Goal: Task Accomplishment & Management: Complete application form

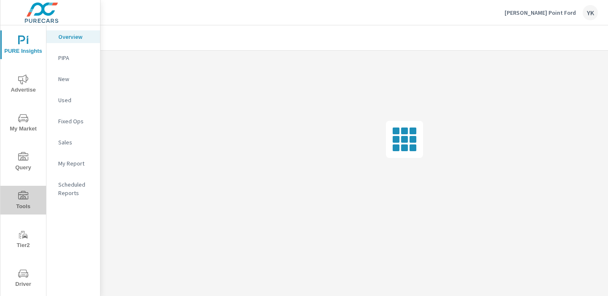
click at [25, 205] on span "Tools" at bounding box center [23, 201] width 41 height 21
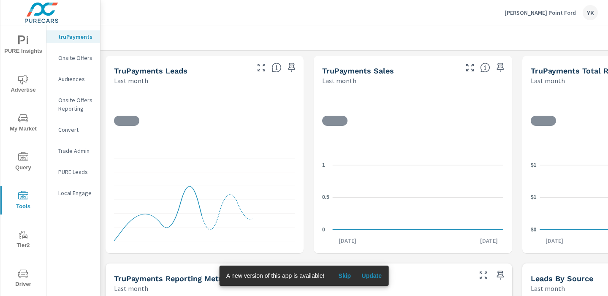
click at [74, 63] on div "Onsite Offers" at bounding box center [73, 58] width 54 height 13
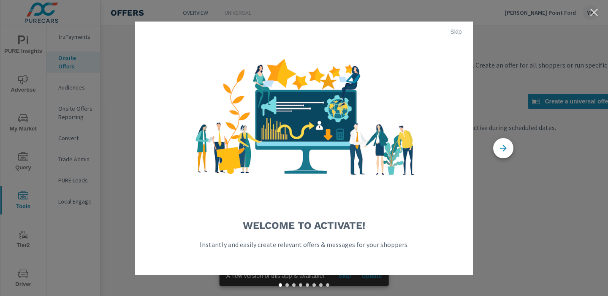
click at [458, 28] on span "Skip" at bounding box center [456, 32] width 20 height 8
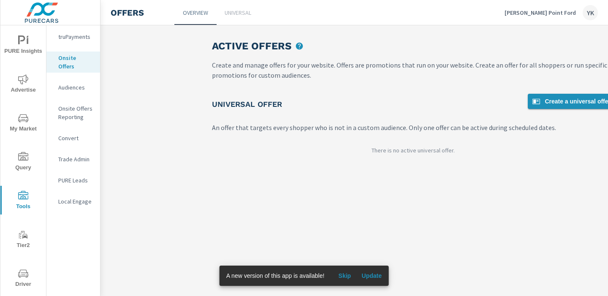
click at [541, 103] on span "Create a universal offer" at bounding box center [571, 101] width 79 height 10
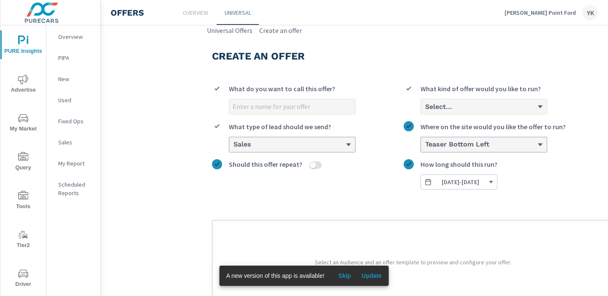
click at [318, 105] on input "What do you want to call this offer?" at bounding box center [292, 106] width 126 height 15
type input "August Offer - Exp. 9/2"
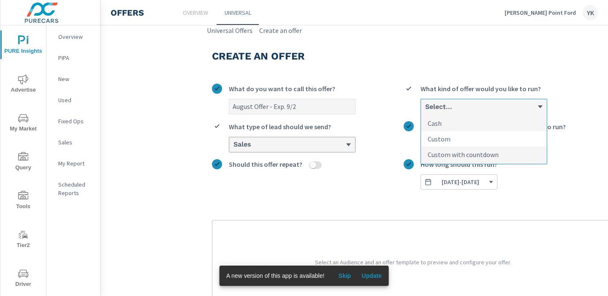
click at [441, 144] on li "Custom" at bounding box center [484, 139] width 126 height 16
click at [425, 111] on input "option Custom focused, 2 of 3. 3 results available. Use Up and Down to choose o…" at bounding box center [425, 107] width 1 height 8
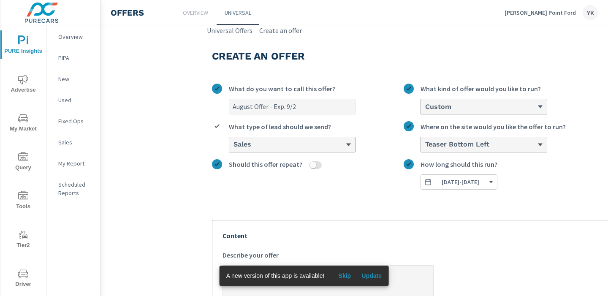
click at [447, 107] on h6 "Custom" at bounding box center [438, 107] width 26 height 8
click at [425, 107] on input "option Custom, selected. 0 results available. Select is focused ,type to refine…" at bounding box center [425, 107] width 1 height 8
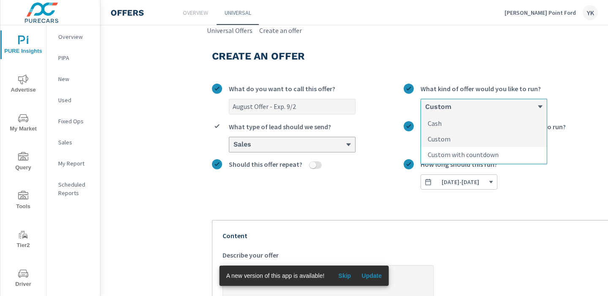
click at [447, 154] on p "Custom with countdown" at bounding box center [463, 155] width 71 height 10
click at [425, 111] on input "option Custom, selected. option Custom with countdown focused, 3 of 3. 3 result…" at bounding box center [425, 107] width 1 height 8
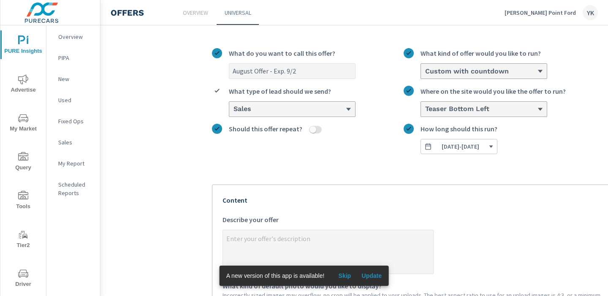
scroll to position [45, 0]
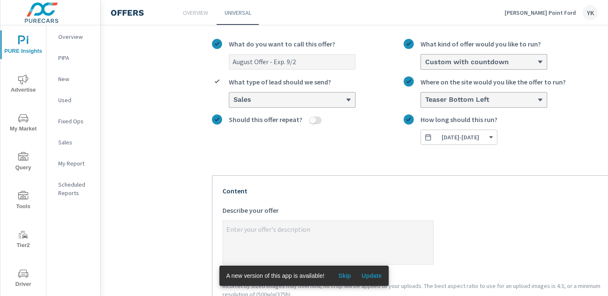
click at [448, 136] on span "[DATE] - [DATE]" at bounding box center [461, 138] width 38 height 8
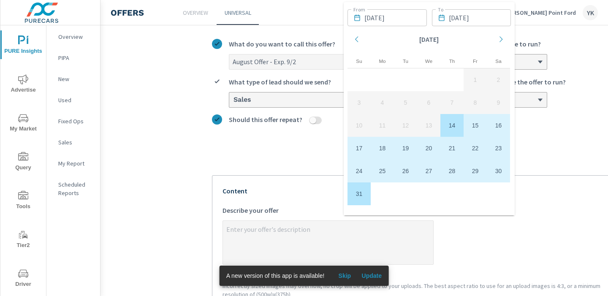
click at [490, 20] on input "[DATE]" at bounding box center [480, 17] width 63 height 17
click at [503, 41] on icon "Move forward to switch to the next month." at bounding box center [502, 39] width 8 height 8
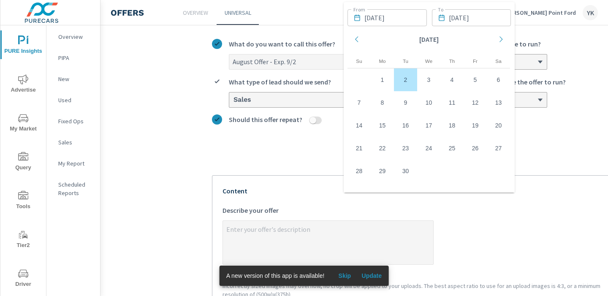
click at [414, 80] on td "2" at bounding box center [405, 79] width 23 height 23
type textarea "x"
type input "[DATE]"
click at [526, 155] on div "August Offer - Exp. 9/2 What do you want to call this offer? Custom with countd…" at bounding box center [413, 281] width 402 height 499
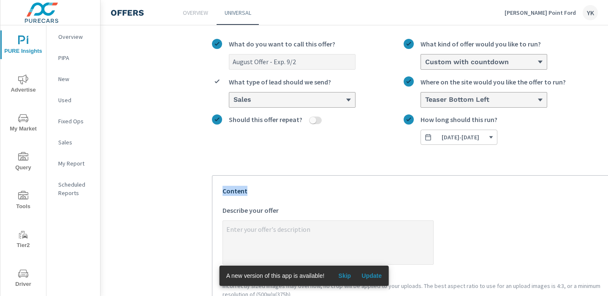
click at [526, 155] on div "August Offer - Exp. 9/2 What do you want to call this offer? Custom with countd…" at bounding box center [413, 281] width 402 height 499
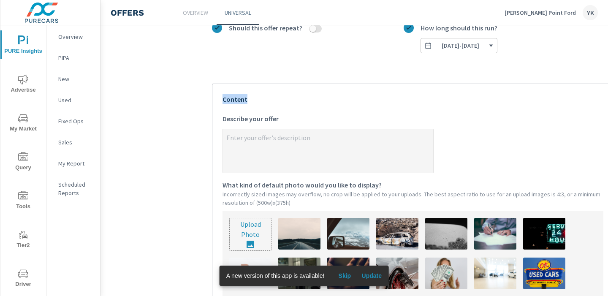
scroll to position [142, 0]
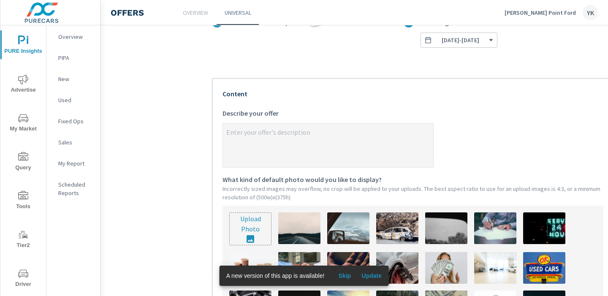
click at [271, 147] on textarea "x Describe your offer" at bounding box center [328, 146] width 210 height 42
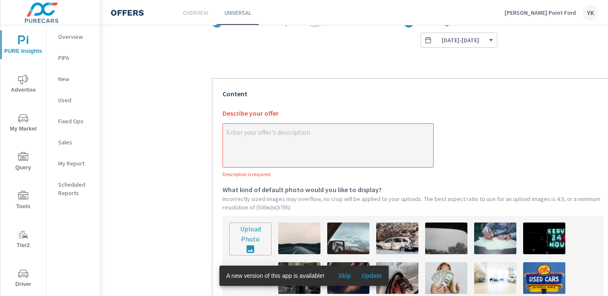
type textarea "x"
paste textarea "For a limited time: 0% APR + 0 Down + 0 Payments for 90 Days on New 2024/2025 F…"
type textarea "For a limited time: 0% APR + 0 Down + 0 Payments for 90 Days on New 2024/2025 F…"
type textarea "x"
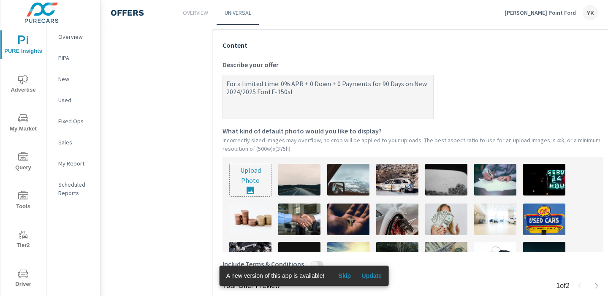
scroll to position [194, 0]
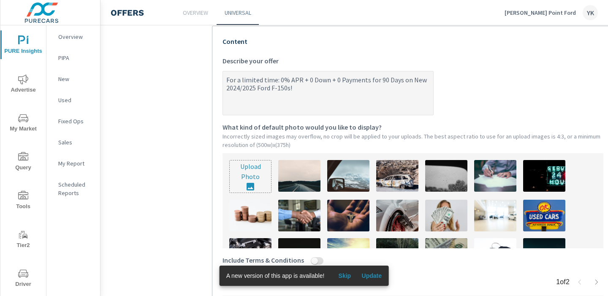
type textarea "For a limited time: 0% APR + 0 Down + 0 Payments for 90 Days on New 2024/2025 F…"
type textarea "x"
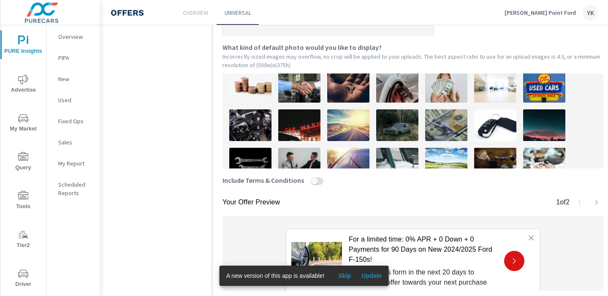
scroll to position [52, 0]
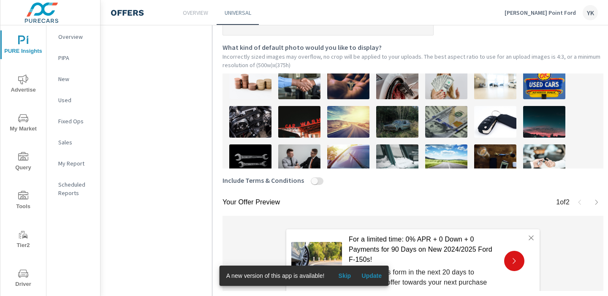
type textarea "For a limited time: 0% APR + 0 Down + 0 Payments for 90 Days on New 2024/2025 F…"
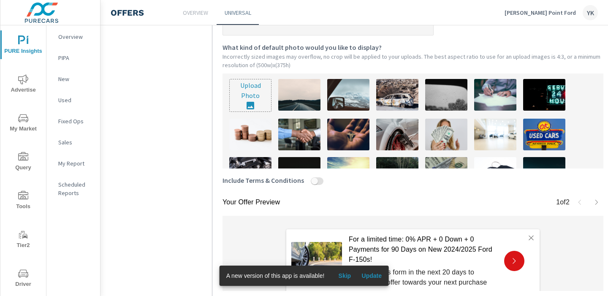
scroll to position [0, 0]
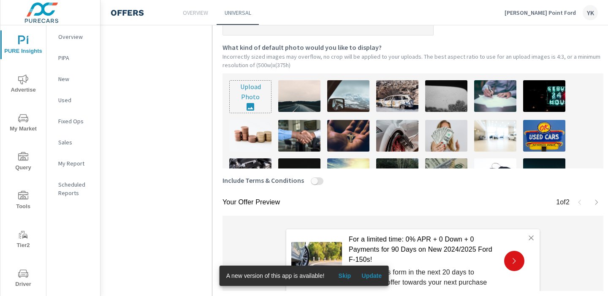
click at [290, 134] on img at bounding box center [299, 136] width 42 height 32
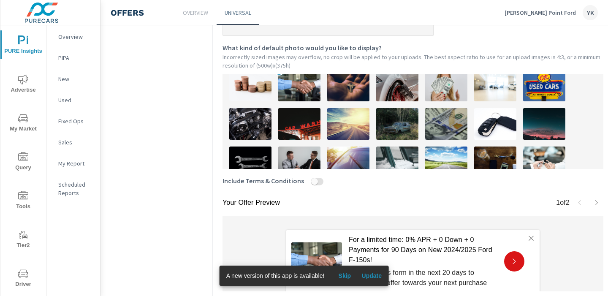
scroll to position [52, 0]
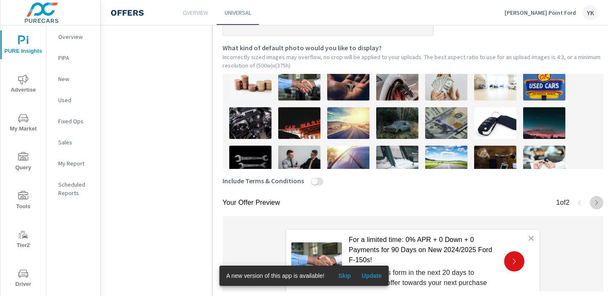
click at [597, 202] on icon "button" at bounding box center [597, 202] width 7 height 7
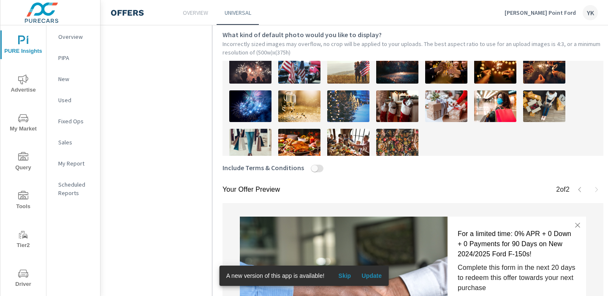
scroll to position [258, 0]
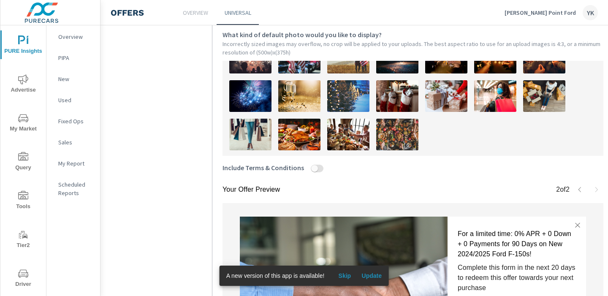
click at [578, 192] on icon "button" at bounding box center [580, 189] width 7 height 7
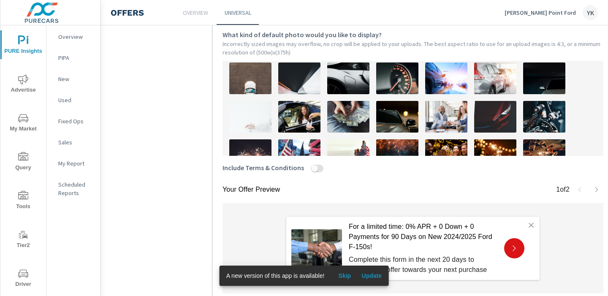
scroll to position [142, 0]
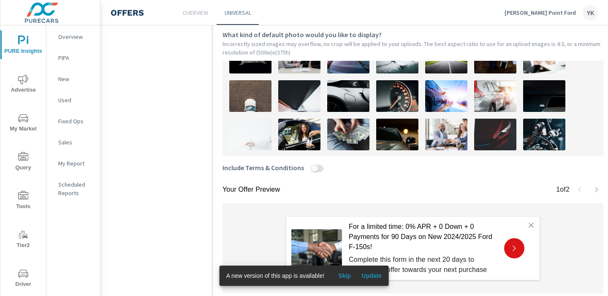
click at [356, 136] on img at bounding box center [348, 135] width 42 height 32
click at [307, 135] on img at bounding box center [299, 135] width 42 height 32
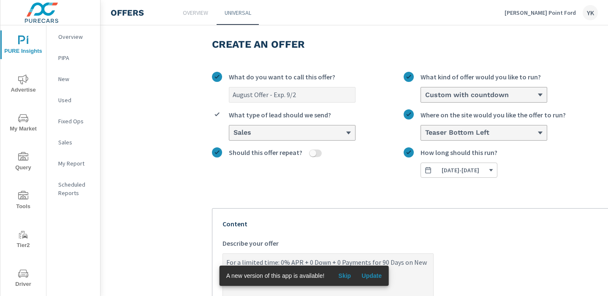
scroll to position [0, 0]
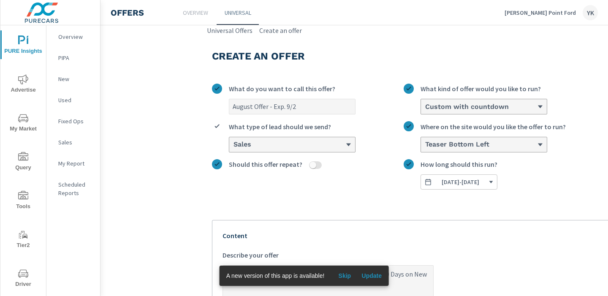
click at [448, 101] on div "Custom with countdown" at bounding box center [484, 106] width 126 height 15
click at [425, 103] on input "Custom with countdown What kind of offer would you like to run?" at bounding box center [425, 107] width 1 height 8
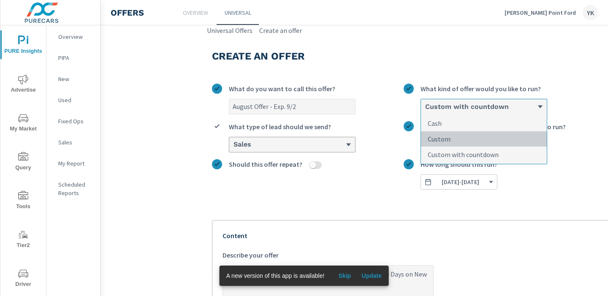
click at [444, 135] on p "Custom" at bounding box center [439, 139] width 23 height 10
click at [425, 111] on input "option Custom with countdown, selected. option Custom focused, 2 of 3. 3 result…" at bounding box center [425, 107] width 1 height 8
type textarea "x"
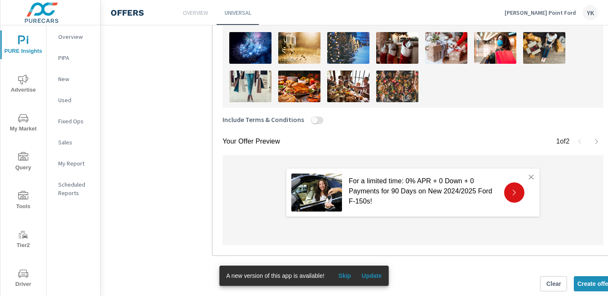
scroll to position [335, 0]
click at [308, 121] on div at bounding box center [313, 122] width 19 height 11
click at [311, 121] on button "Include Terms & Conditions" at bounding box center [314, 121] width 7 height 8
click at [311, 120] on input "Include Terms & Conditions" at bounding box center [315, 121] width 20 height 8
checkbox input "true"
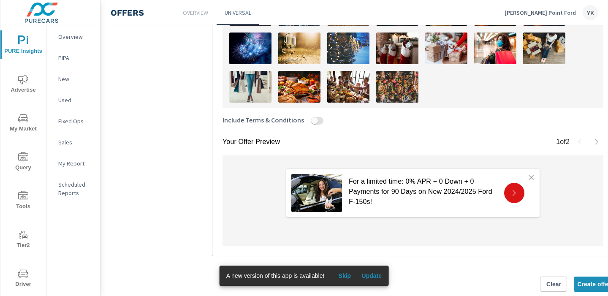
type textarea "x"
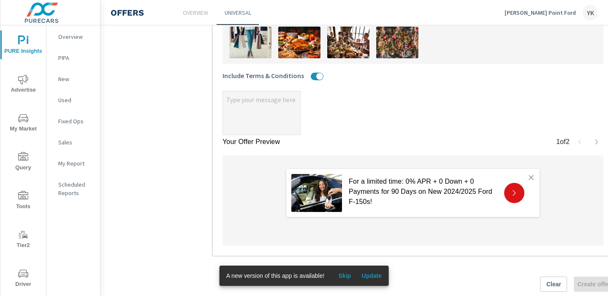
type textarea "x"
click at [251, 112] on textarea "x" at bounding box center [261, 114] width 77 height 42
paste textarea "* 0% APR for 48 months with approved credit through Ford Credit Financing. Not …"
type textarea "x"
type textarea "* 0% APR for 48 months with approved credit through Ford Credit Financing. Not …"
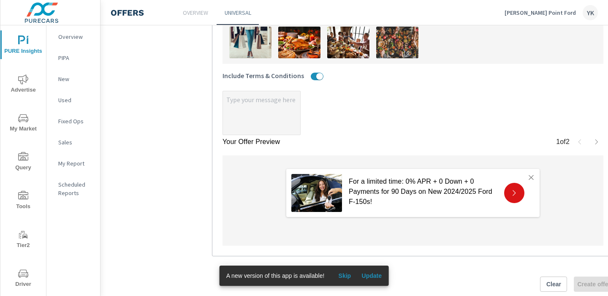
type textarea "x"
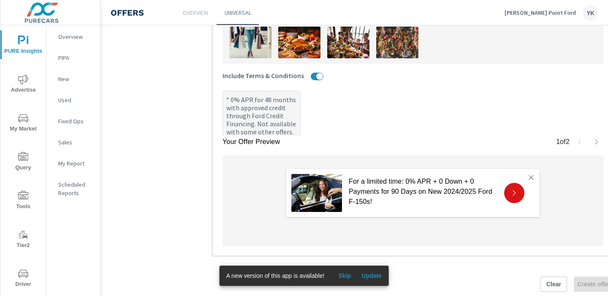
type textarea "x"
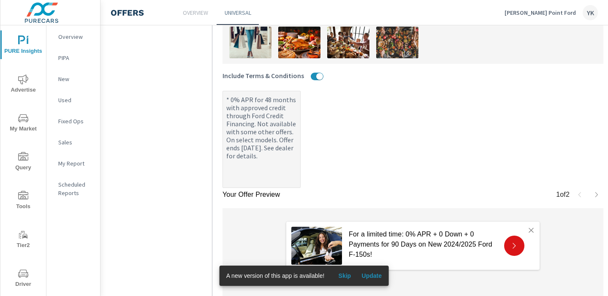
scroll to position [432, 0]
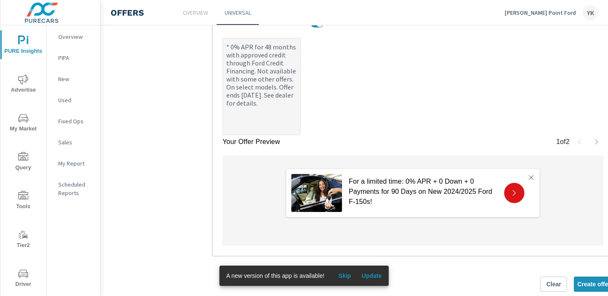
type textarea "x"
type textarea "* 0% APR for 48 months with approved credit through Ford Credit Financing. Not …"
type textarea "x"
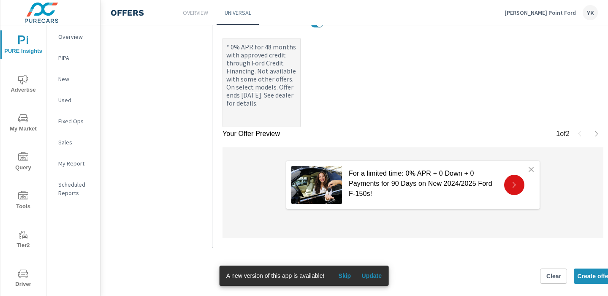
scroll to position [424, 0]
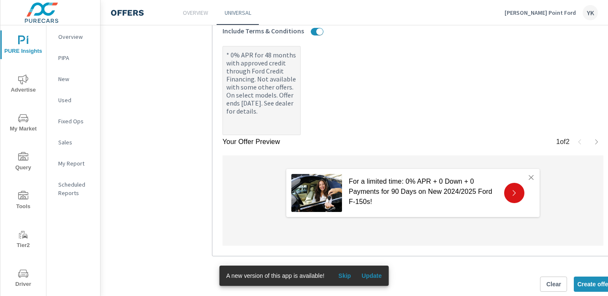
type textarea "* 0% APR for 48 months with approved credit through Ford Credit Financing. Not …"
click at [328, 116] on label "* 0% APR for 48 months with approved credit through Ford Credit Financing. Not …" at bounding box center [413, 90] width 381 height 89
click at [300, 116] on textarea "* 0% APR for 48 months with approved credit through Ford Credit Financing. Not …" at bounding box center [261, 91] width 77 height 87
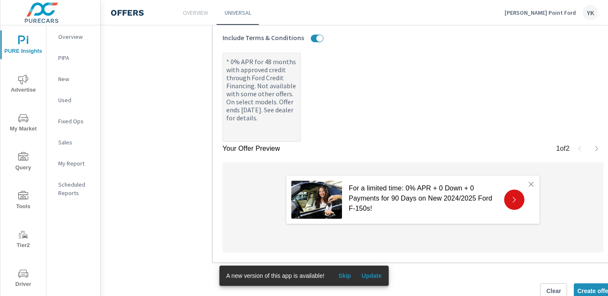
type textarea "x"
click at [594, 149] on icon "button" at bounding box center [597, 148] width 7 height 7
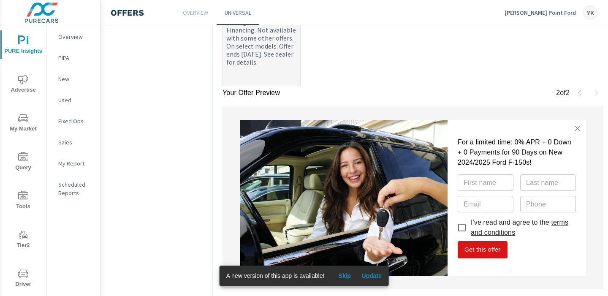
scroll to position [474, 0]
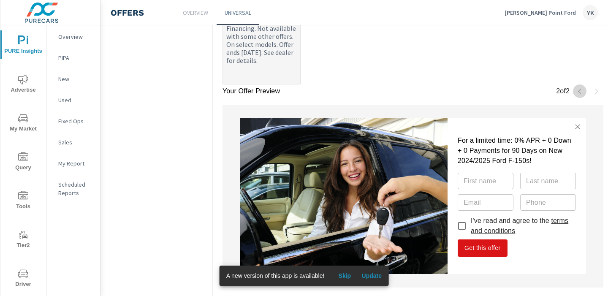
click at [581, 88] on icon "button" at bounding box center [580, 91] width 7 height 7
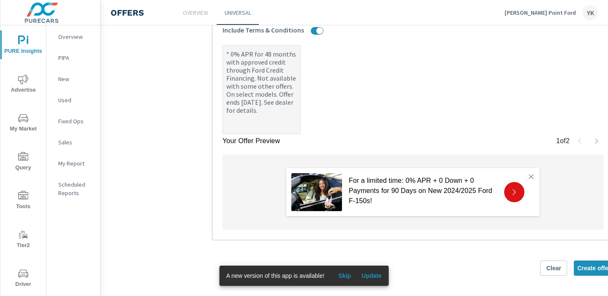
scroll to position [424, 0]
click at [597, 144] on icon "button" at bounding box center [597, 142] width 7 height 7
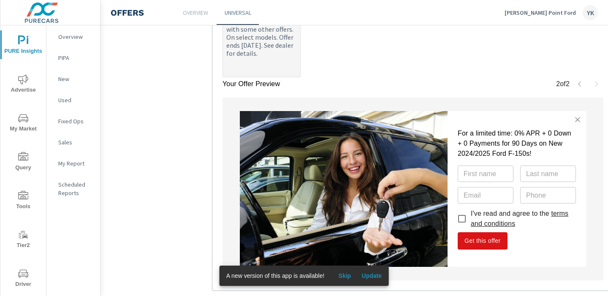
scroll to position [483, 0]
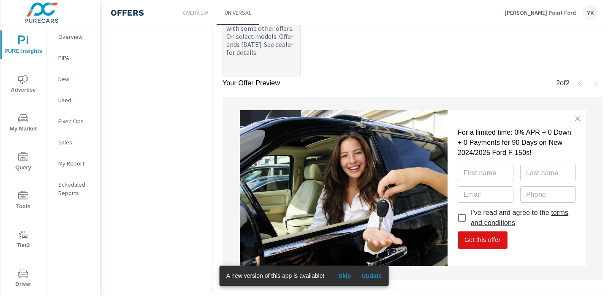
click at [560, 213] on link "terms and conditions" at bounding box center [520, 217] width 98 height 17
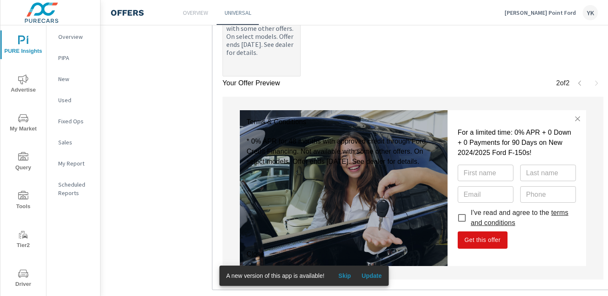
click at [461, 218] on input "I've read and agree to the terms and conditions" at bounding box center [462, 218] width 18 height 18
click at [463, 218] on input "I've read and agree to the terms and conditions" at bounding box center [462, 218] width 18 height 18
checkbox input "false"
click at [473, 219] on link "terms and conditions" at bounding box center [520, 217] width 98 height 17
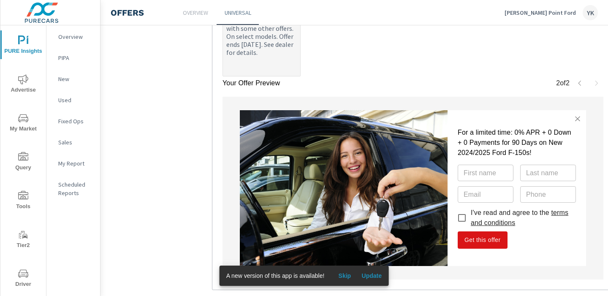
click at [474, 219] on link "terms and conditions" at bounding box center [520, 217] width 98 height 17
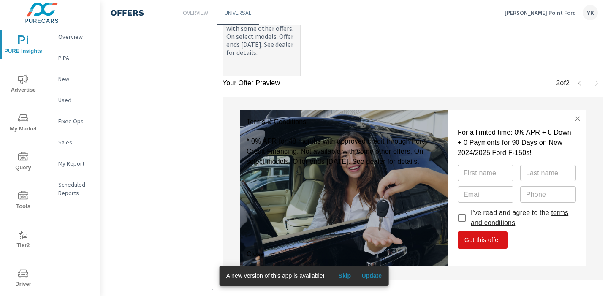
scroll to position [502, 0]
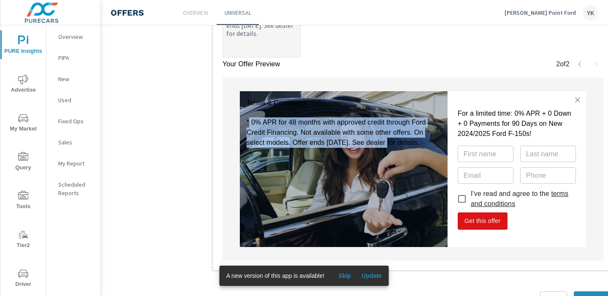
drag, startPoint x: 384, startPoint y: 146, endPoint x: 307, endPoint y: 113, distance: 83.9
click at [307, 113] on div "Terms & Conditions * 0% APR for 48 months with approved credit through Ford Cre…" at bounding box center [344, 169] width 208 height 156
drag, startPoint x: 423, startPoint y: 151, endPoint x: 231, endPoint y: 85, distance: 202.4
click at [231, 85] on div "Terms & Conditions * 0% APR for 48 months with approved credit through Ford Cre…" at bounding box center [413, 169] width 381 height 183
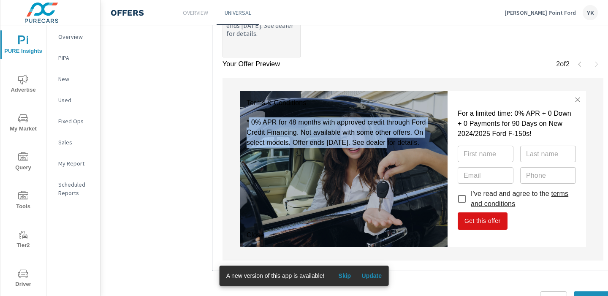
click at [437, 80] on div "Terms & Conditions * 0% APR for 48 months with approved credit through Ford Cre…" at bounding box center [413, 169] width 381 height 183
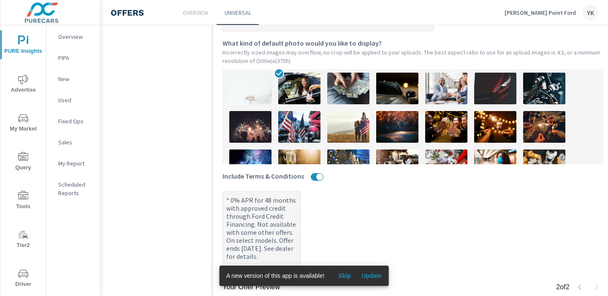
scroll to position [276, 0]
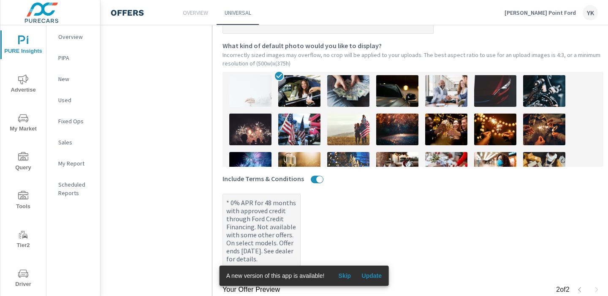
click at [346, 89] on img at bounding box center [348, 91] width 42 height 32
type textarea "x"
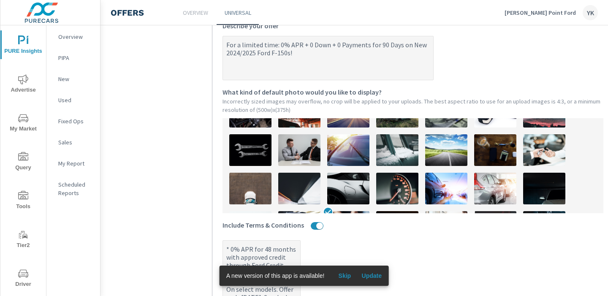
scroll to position [99, 0]
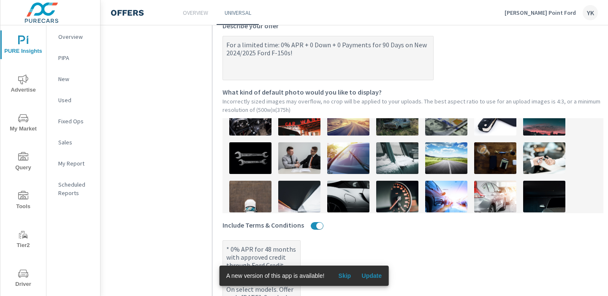
click at [399, 171] on div "Upload Photo" at bounding box center [413, 165] width 381 height 95
click at [399, 184] on img at bounding box center [397, 197] width 42 height 32
type textarea "x"
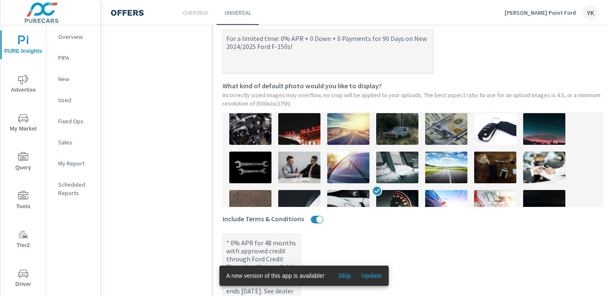
scroll to position [83, 0]
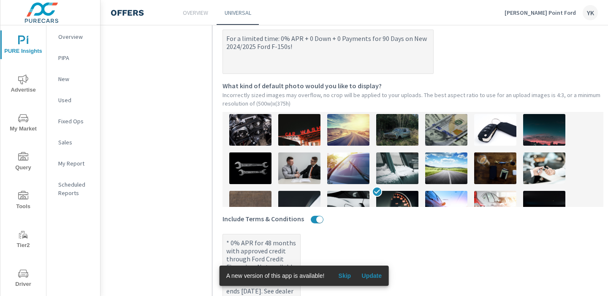
click at [297, 174] on img at bounding box center [299, 169] width 42 height 32
type textarea "x"
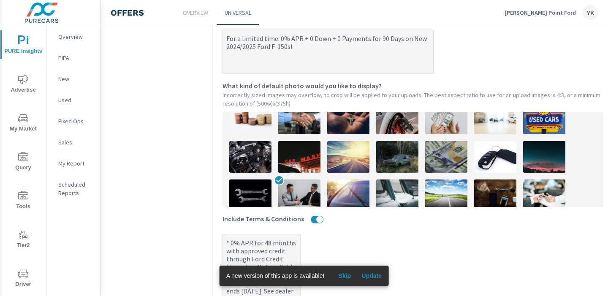
scroll to position [33, 0]
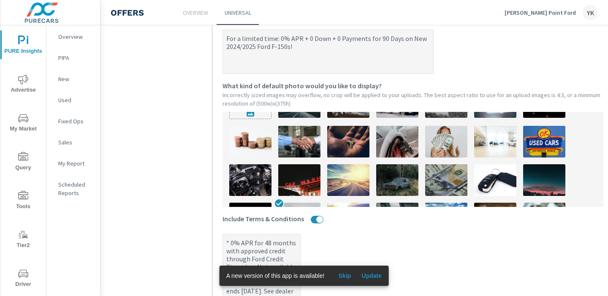
click at [264, 134] on img at bounding box center [250, 142] width 42 height 32
type textarea "x"
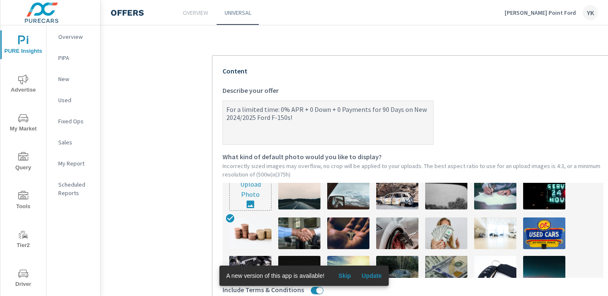
scroll to position [6, 0]
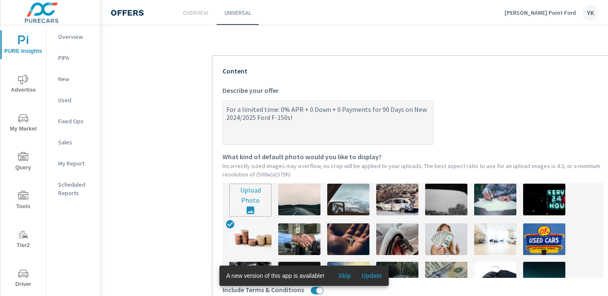
click at [501, 200] on img at bounding box center [495, 200] width 42 height 32
type textarea "x"
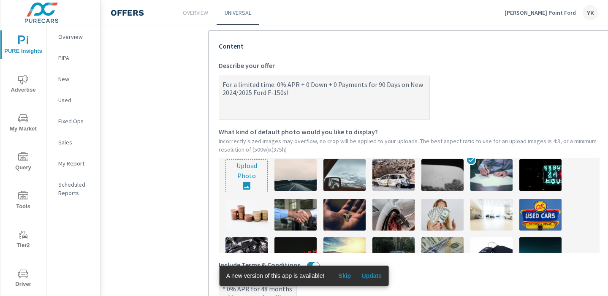
scroll to position [0, 0]
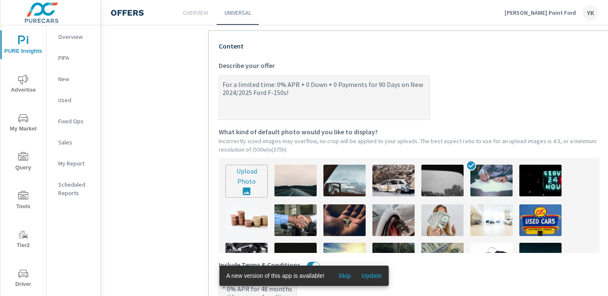
click at [251, 218] on img at bounding box center [247, 220] width 42 height 32
type textarea "x"
click at [297, 218] on img at bounding box center [296, 220] width 42 height 32
type textarea "x"
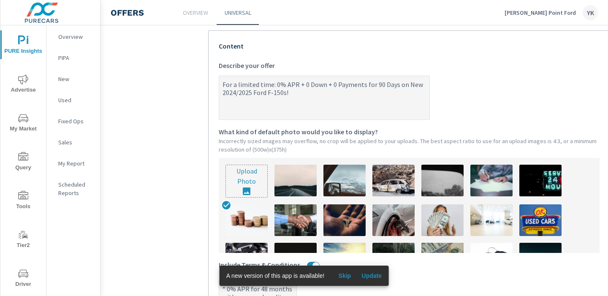
type textarea "x"
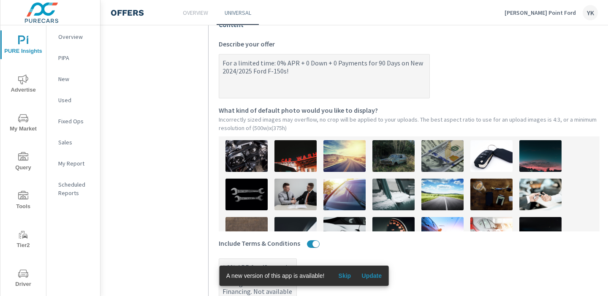
scroll to position [82, 0]
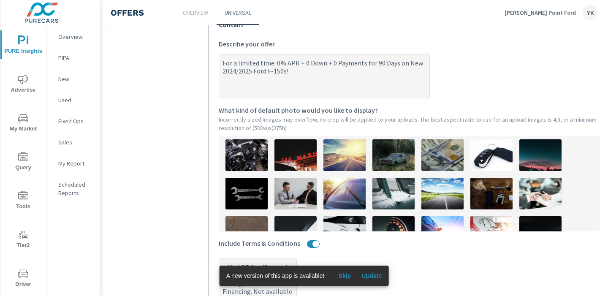
click at [485, 156] on img at bounding box center [492, 155] width 42 height 32
type textarea "x"
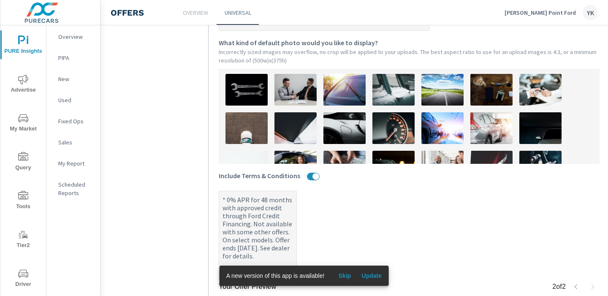
scroll to position [0, 0]
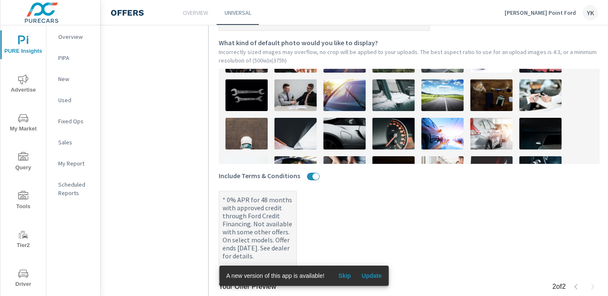
click at [447, 90] on img at bounding box center [443, 95] width 42 height 32
type textarea "x"
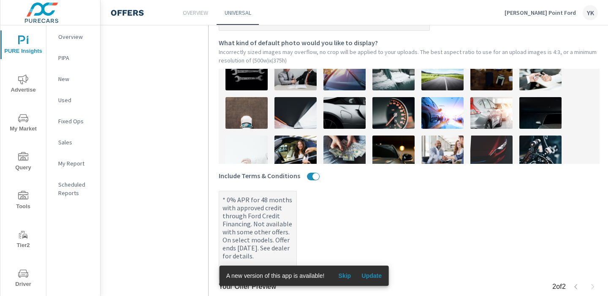
click at [401, 115] on img at bounding box center [394, 113] width 42 height 32
type textarea "x"
click at [357, 142] on img at bounding box center [345, 152] width 42 height 32
type textarea "x"
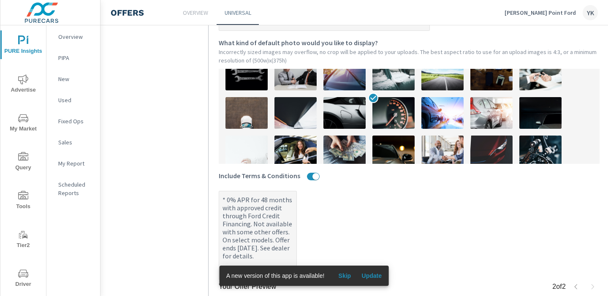
type textarea "x"
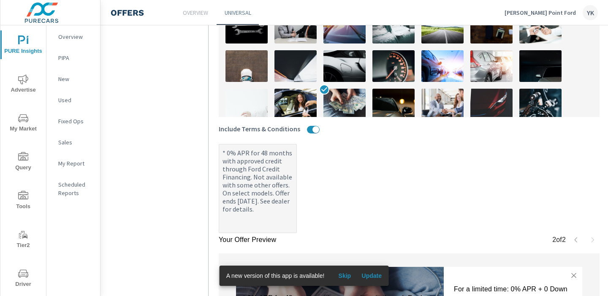
click at [435, 104] on img at bounding box center [443, 105] width 42 height 32
type textarea "x"
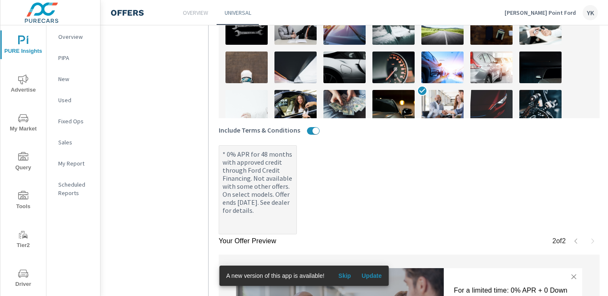
click at [306, 95] on img at bounding box center [296, 106] width 42 height 32
type textarea "x"
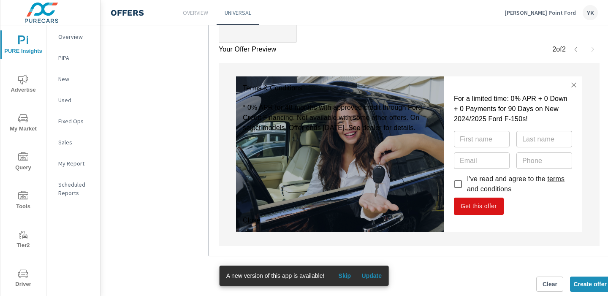
click at [575, 51] on icon "button" at bounding box center [576, 49] width 7 height 7
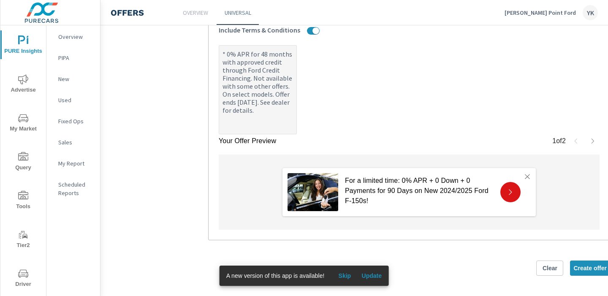
scroll to position [424, 4]
click at [592, 145] on button "button" at bounding box center [593, 142] width 14 height 14
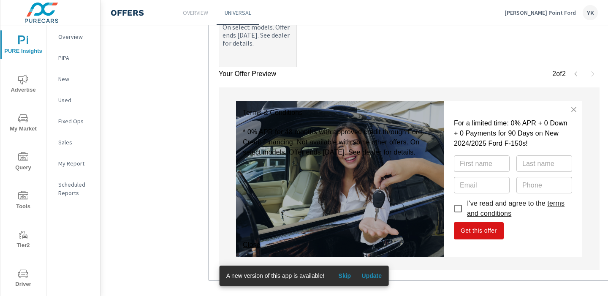
scroll to position [504, 4]
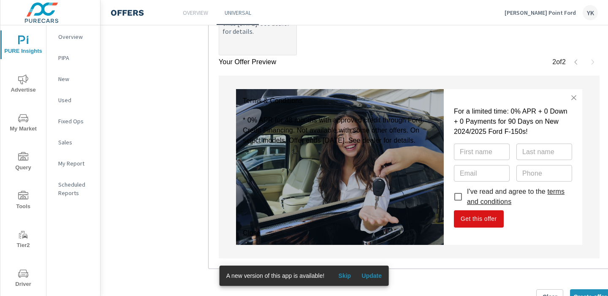
click at [376, 278] on span "Update" at bounding box center [372, 276] width 20 height 8
type textarea "x"
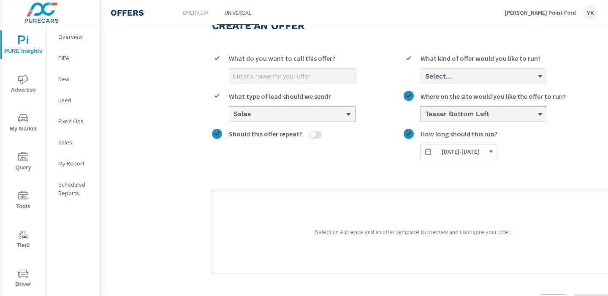
scroll to position [21, 0]
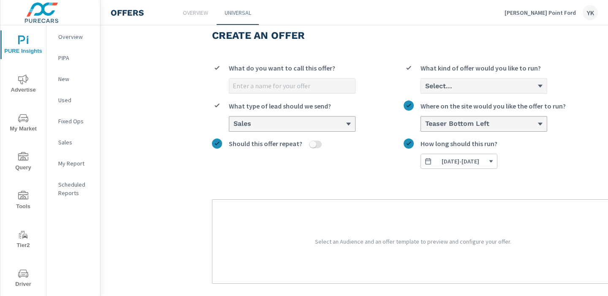
click at [281, 87] on input "What do you want to call this offer?" at bounding box center [292, 86] width 126 height 15
type input "August offer"
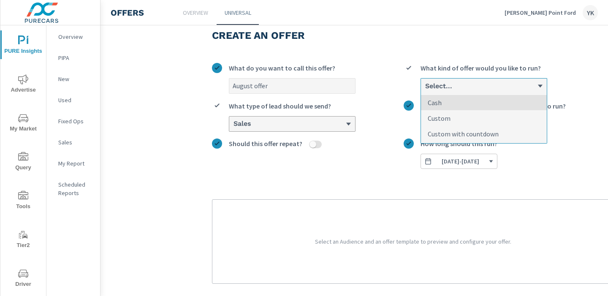
click at [457, 83] on div "Select..." at bounding box center [481, 86] width 113 height 8
click at [425, 83] on input "option Cash focused, 1 of 3. 3 results available. Use Up and Down to choose opt…" at bounding box center [425, 86] width 1 height 8
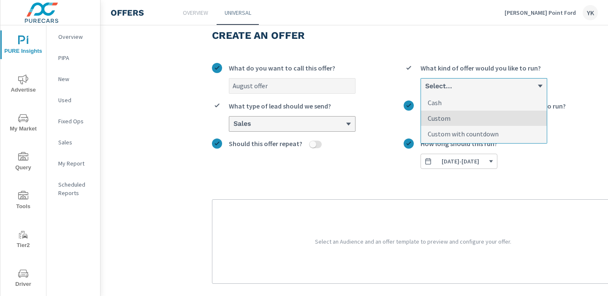
click at [448, 117] on p "Custom" at bounding box center [439, 118] width 23 height 10
click at [425, 90] on input "option Custom focused, 2 of 3. 3 results available. Use Up and Down to choose o…" at bounding box center [425, 86] width 1 height 8
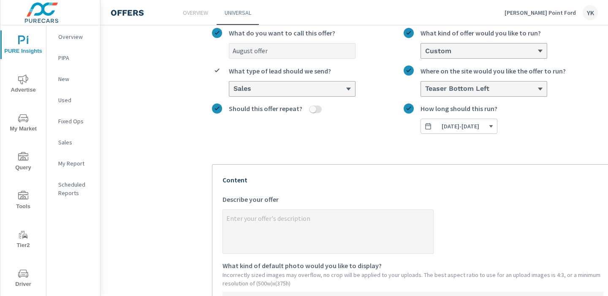
scroll to position [131, 0]
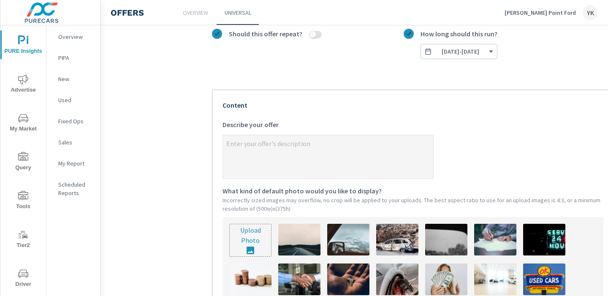
click at [304, 145] on textarea "x Describe your offer" at bounding box center [328, 157] width 210 height 42
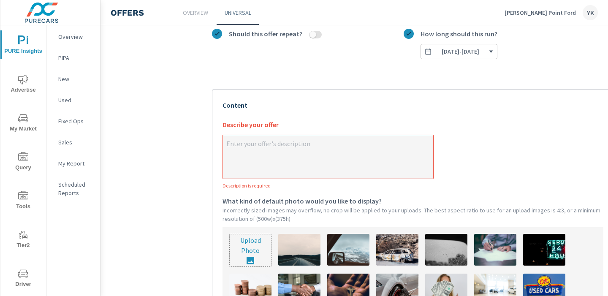
type textarea "x"
paste textarea "For a limited time: 0% APR + 0 Down + 0 Payments for 90 Days on New 2024/2025 F…"
type textarea "For a limited time: 0% APR + 0 Down + 0 Payments for 90 Days on New 2024/2025 F…"
type textarea "x"
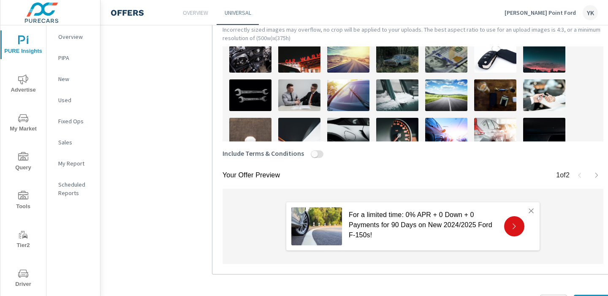
scroll to position [134, 0]
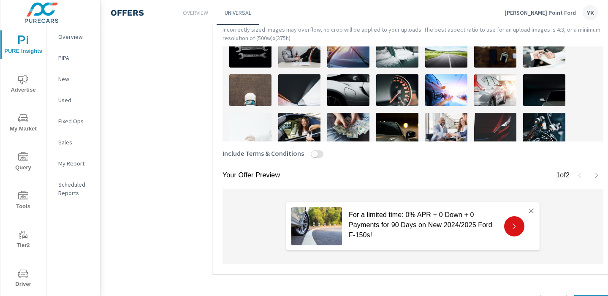
type textarea "For a limited time: 0% APR + 0 Down + 0 Payments for 90 Days on New 2024/2025 F…"
click at [293, 120] on img at bounding box center [299, 129] width 42 height 32
type textarea "x"
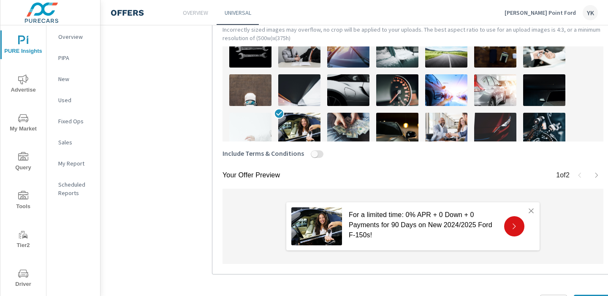
click at [594, 175] on icon "button" at bounding box center [597, 175] width 7 height 7
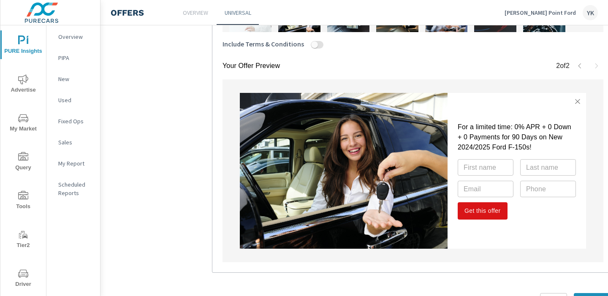
scroll to position [417, 0]
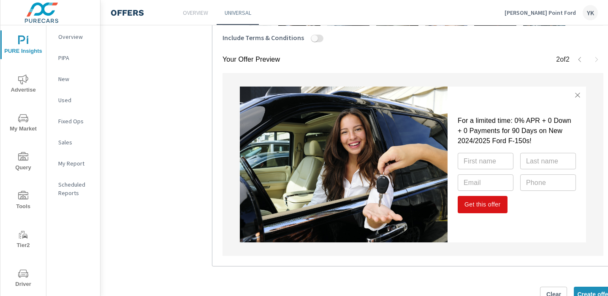
click at [224, 182] on div "Terms & Conditions Close For a limited time: 0% APR + 0 Down + 0 Payments for 9…" at bounding box center [413, 164] width 381 height 183
click at [311, 37] on input "Include Terms & Conditions" at bounding box center [315, 39] width 20 height 8
checkbox input "true"
type textarea "x"
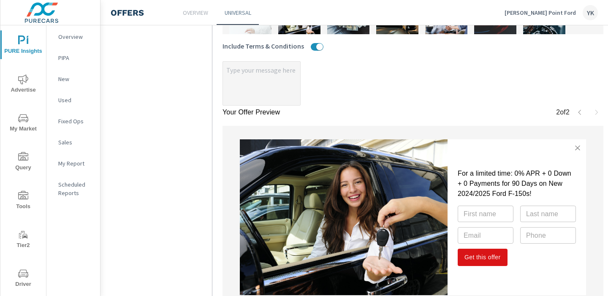
scroll to position [401, 0]
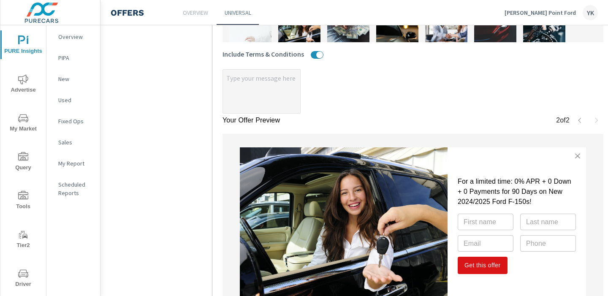
type textarea "x"
click at [262, 89] on textarea "x" at bounding box center [261, 92] width 77 height 42
paste textarea "* 0% APR for 48 months with approved credit through Ford Credit Financing. Not …"
type textarea "x"
type textarea "* 0% APR for 48 months with approved credit through Ford Credit Financing. Not …"
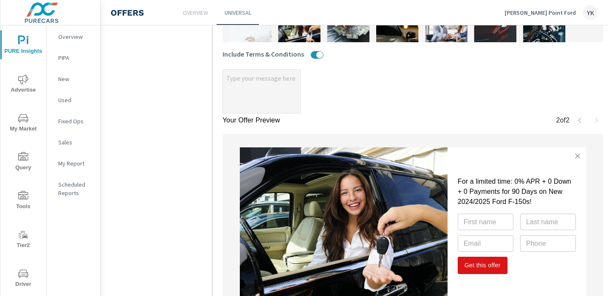
type textarea "x"
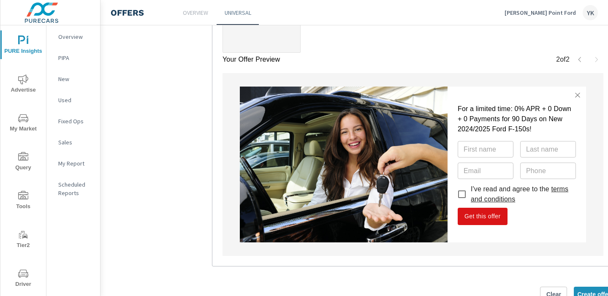
scroll to position [514, 0]
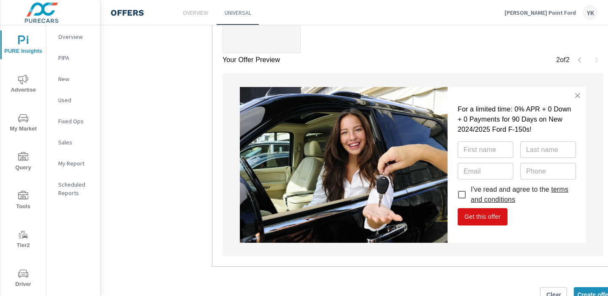
type textarea "* 0% APR for 48 months with approved credit through Ford Credit Financing. Not …"
type textarea "x"
click at [551, 189] on link "terms and conditions" at bounding box center [520, 194] width 98 height 17
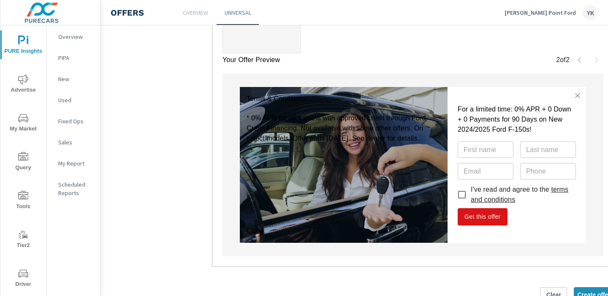
click at [551, 189] on link "terms and conditions" at bounding box center [520, 194] width 98 height 17
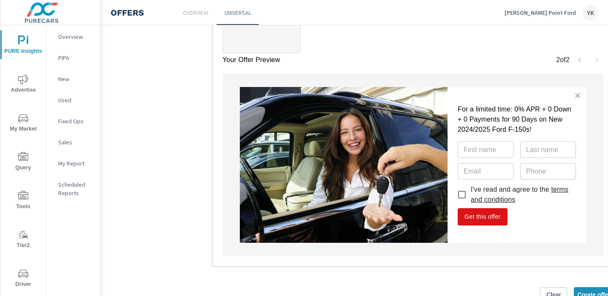
click at [572, 57] on div "2 of 2" at bounding box center [579, 60] width 47 height 14
click at [582, 60] on icon "button" at bounding box center [580, 60] width 7 height 7
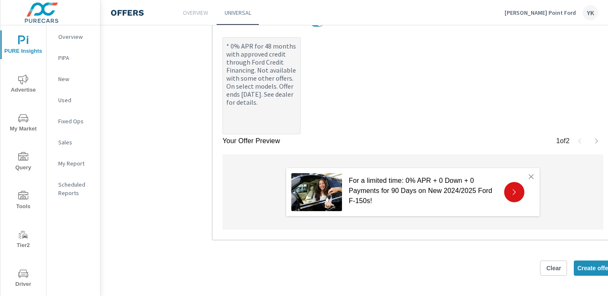
scroll to position [432, 0]
click at [595, 139] on icon "button" at bounding box center [597, 142] width 7 height 7
